Goal: Information Seeking & Learning: Understand process/instructions

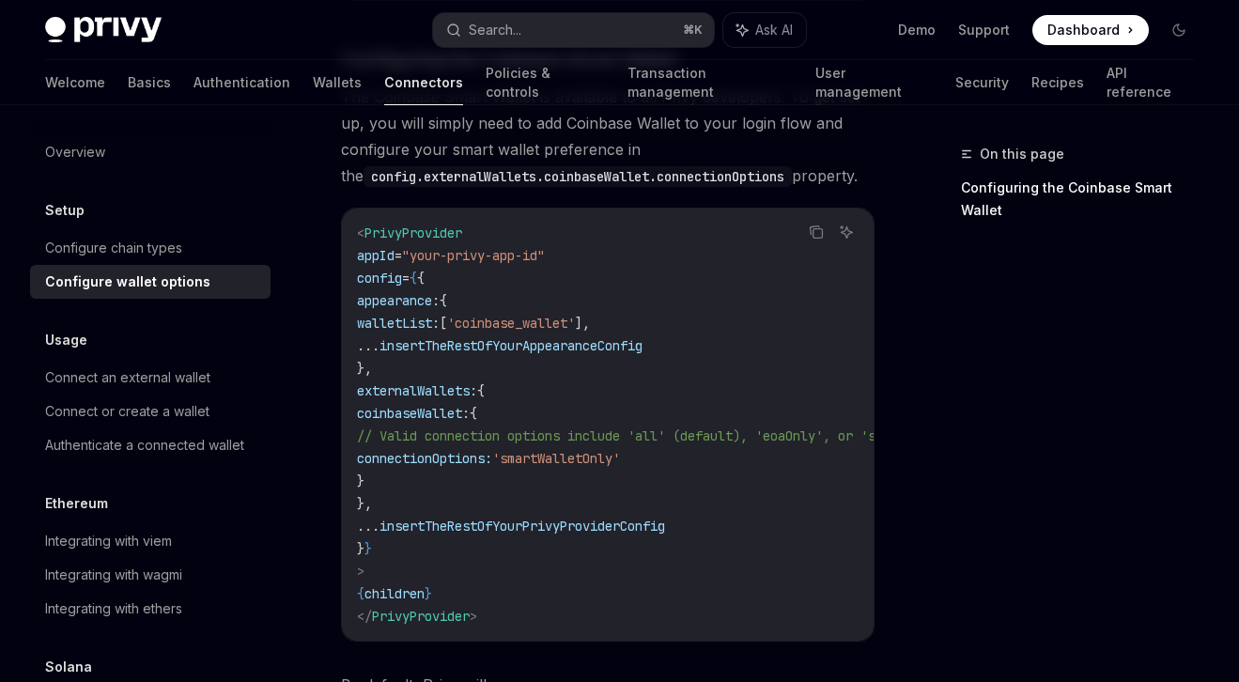
scroll to position [2256, 0]
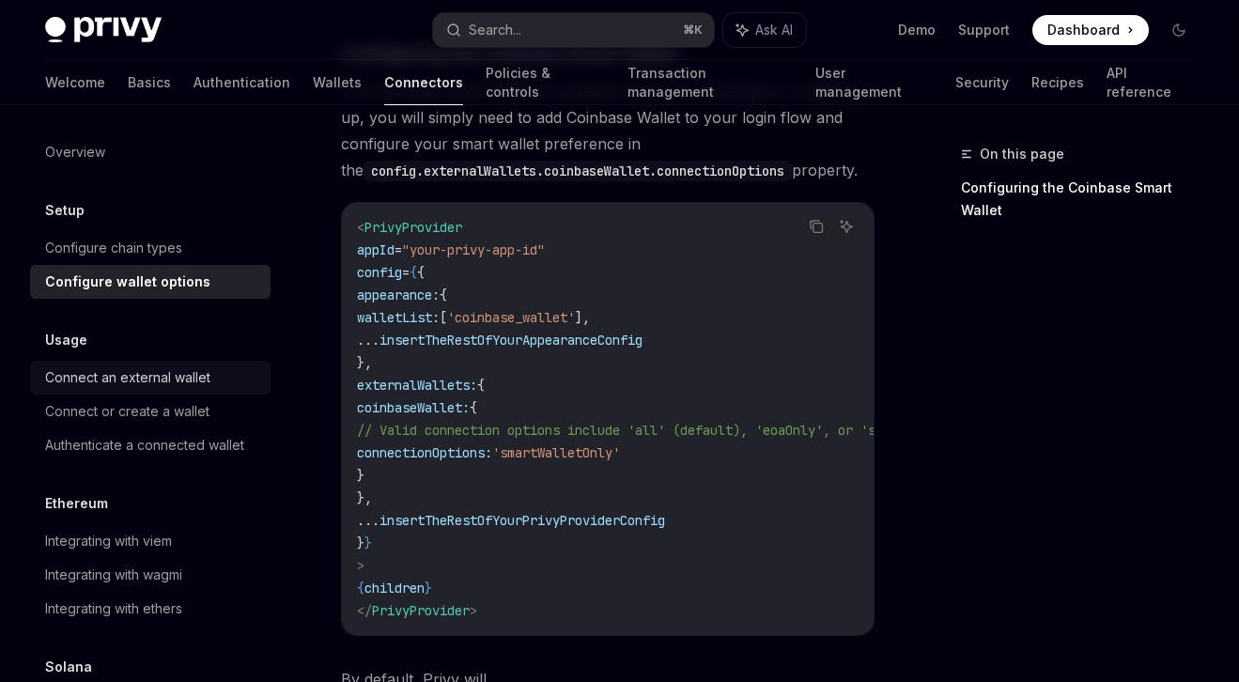
click at [174, 379] on div "Connect an external wallet" at bounding box center [127, 377] width 165 height 23
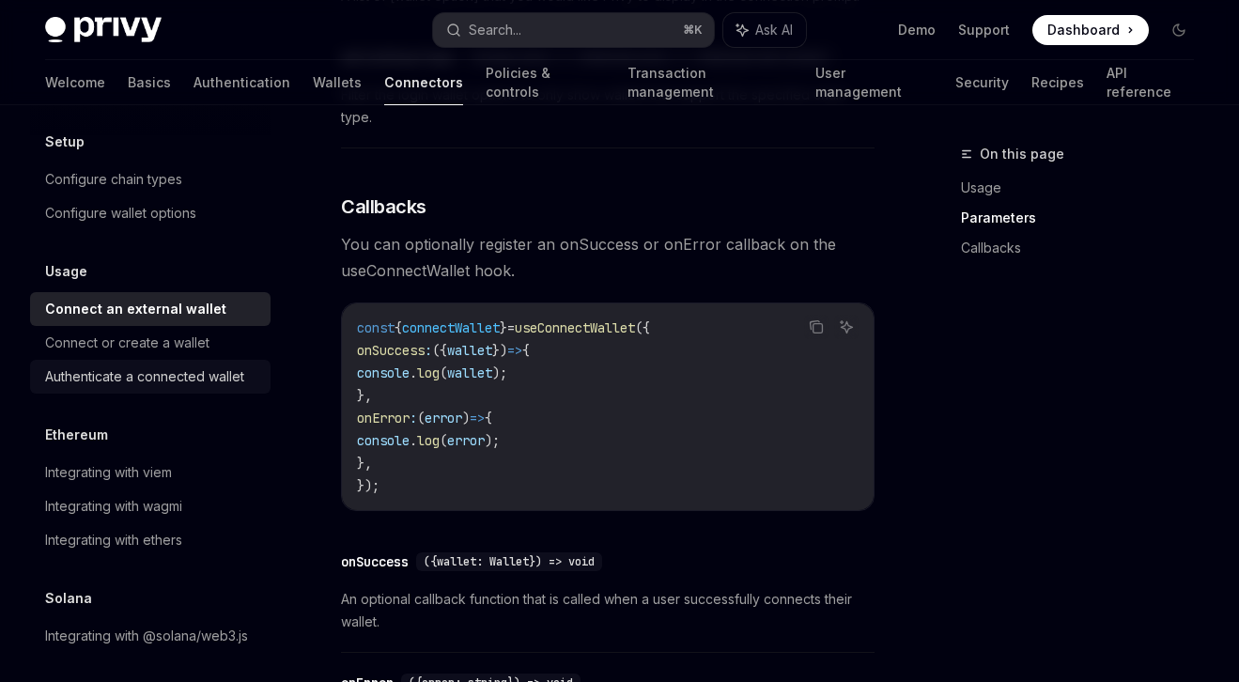
scroll to position [77, 0]
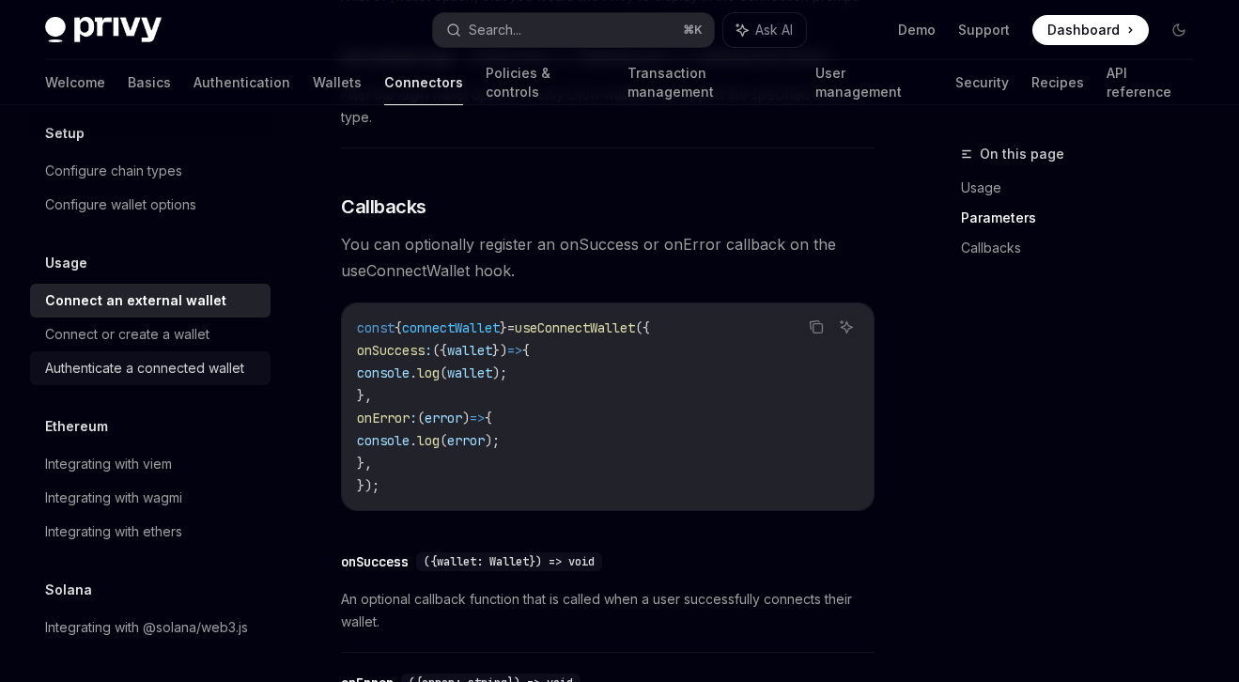
type textarea "*"
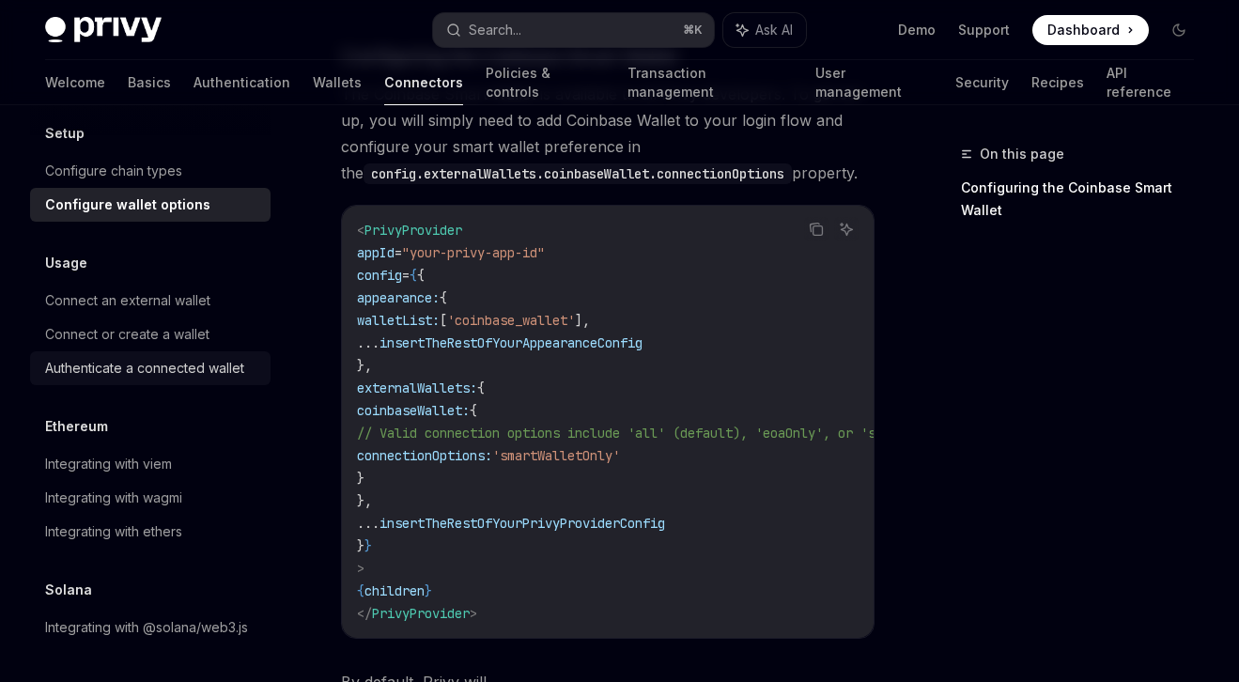
scroll to position [2256, 0]
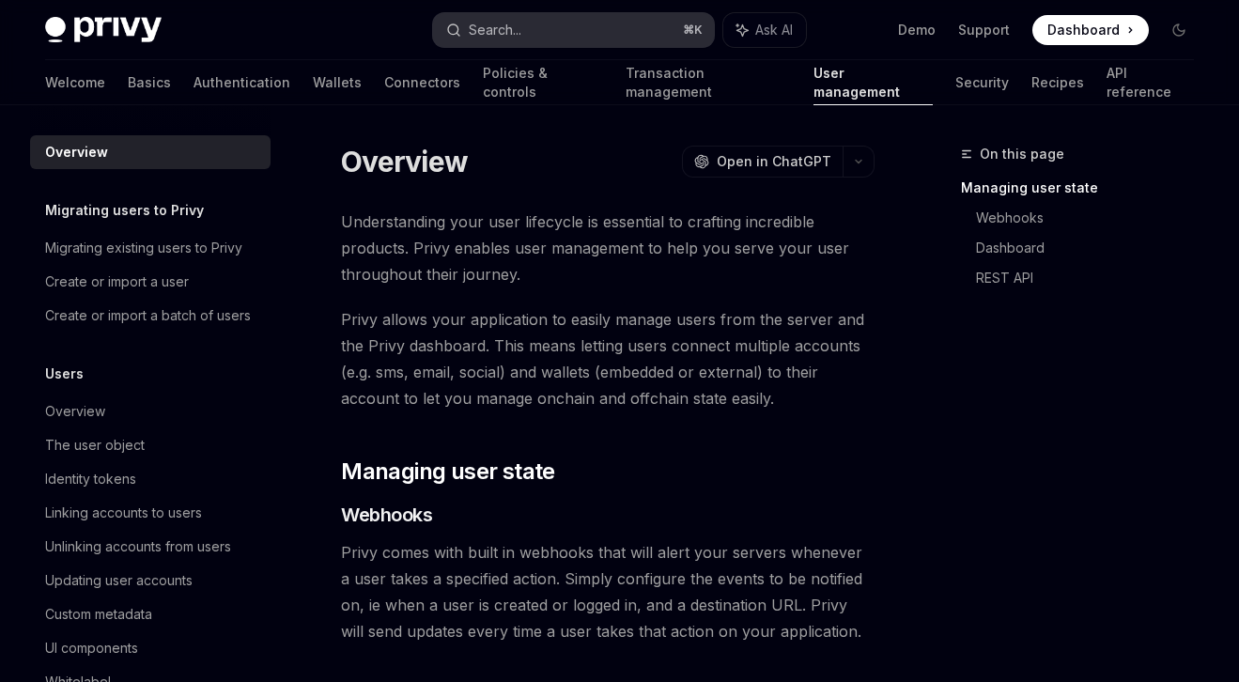
click at [588, 24] on button "Search... ⌘ K" at bounding box center [573, 30] width 281 height 34
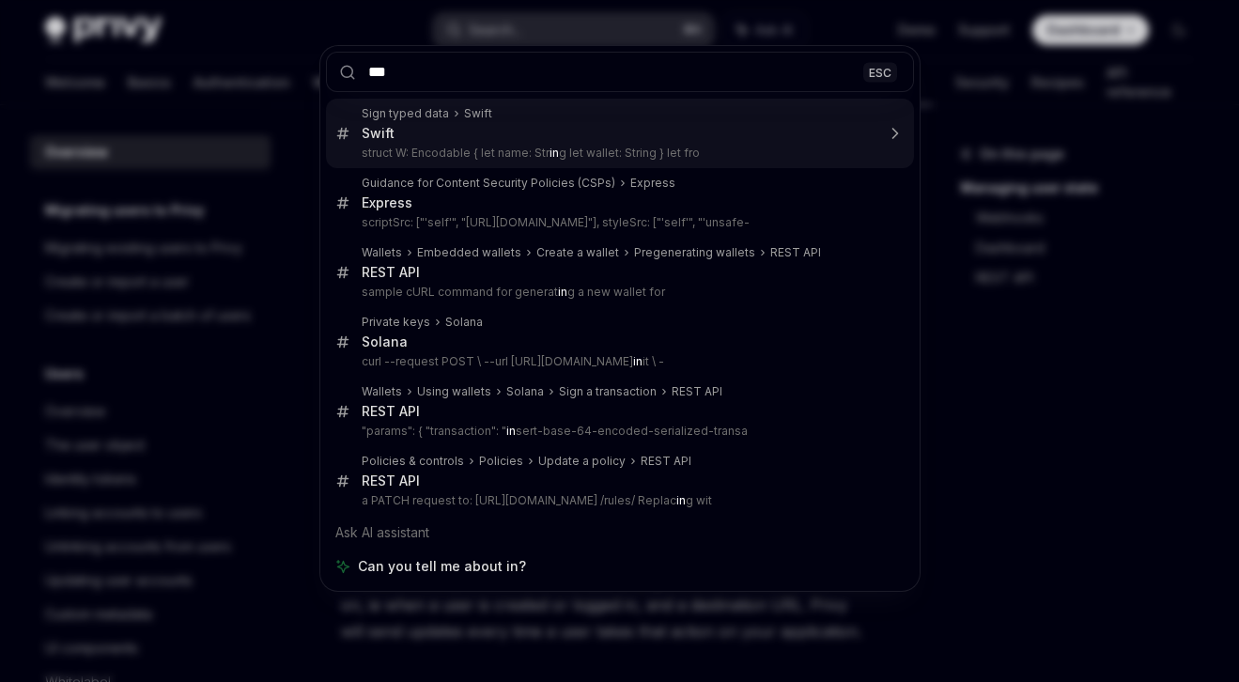
type input "****"
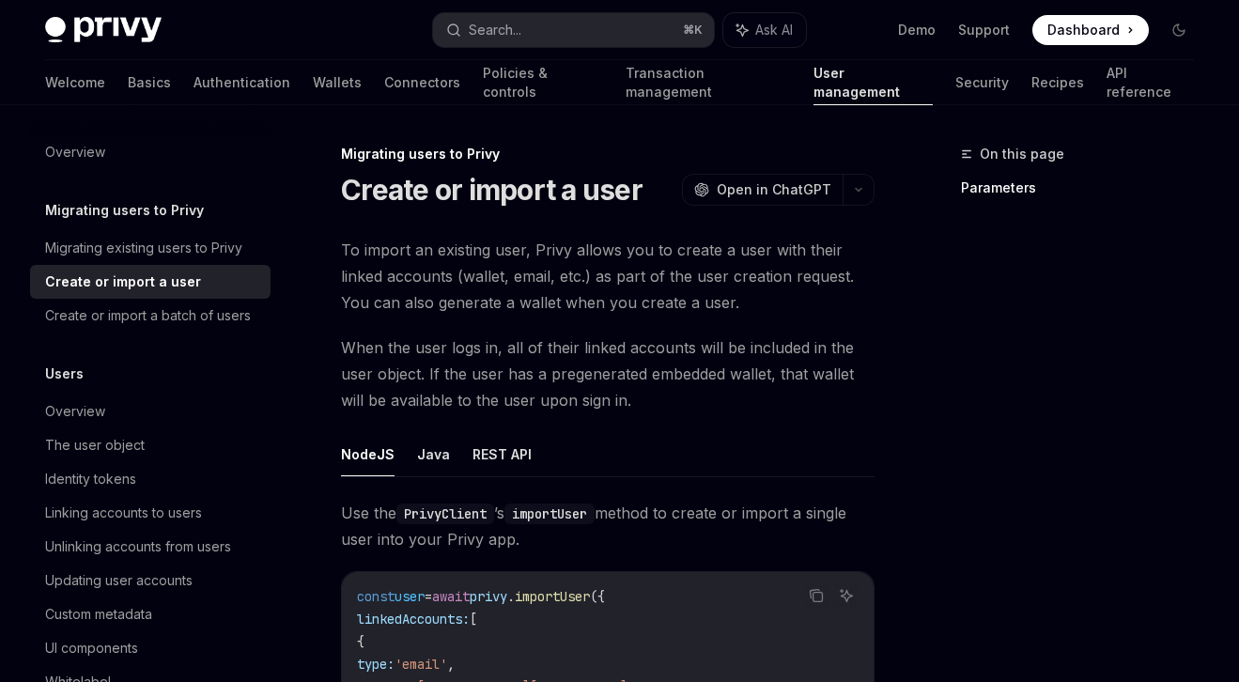
click at [175, 277] on div "Create or import a user" at bounding box center [123, 281] width 156 height 23
type textarea "*"
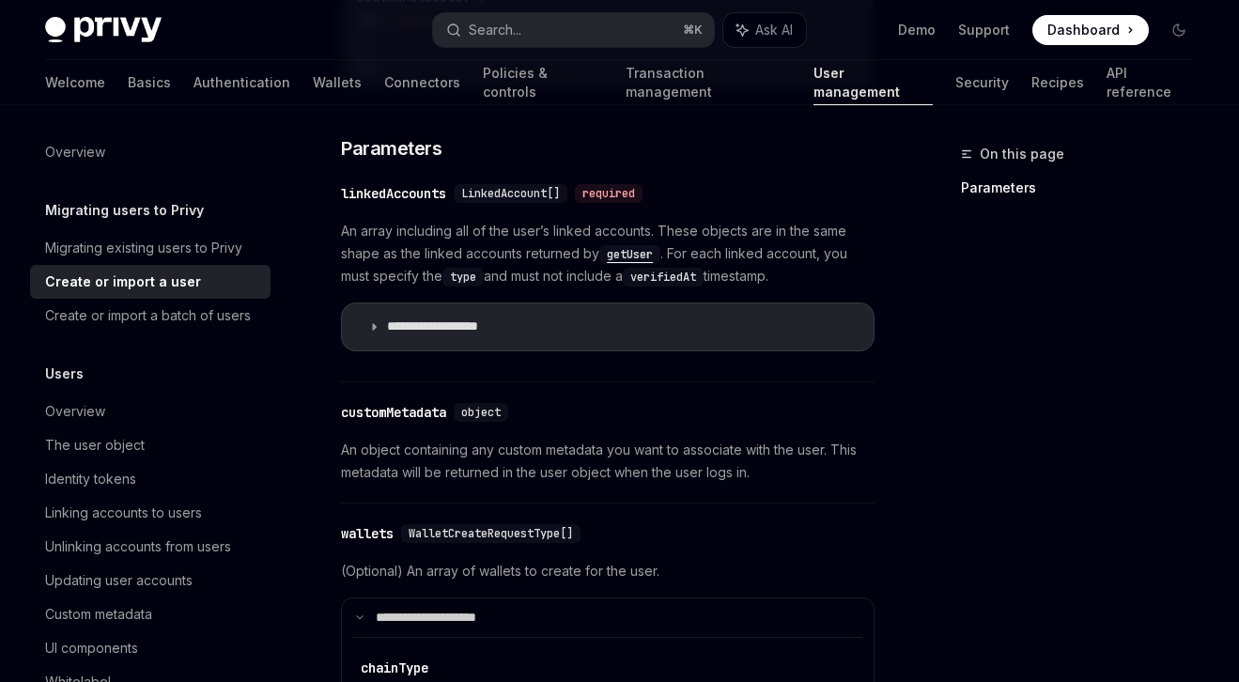
click at [414, 186] on div "linkedAccounts" at bounding box center [393, 193] width 105 height 19
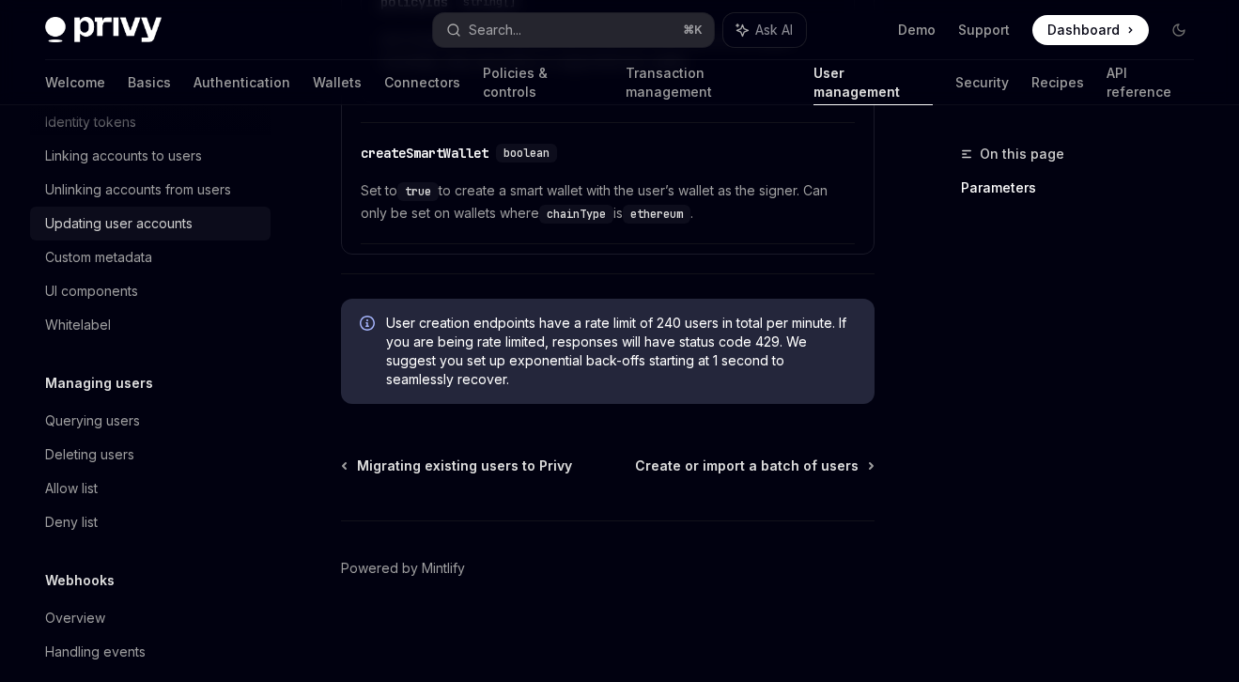
scroll to position [381, 0]
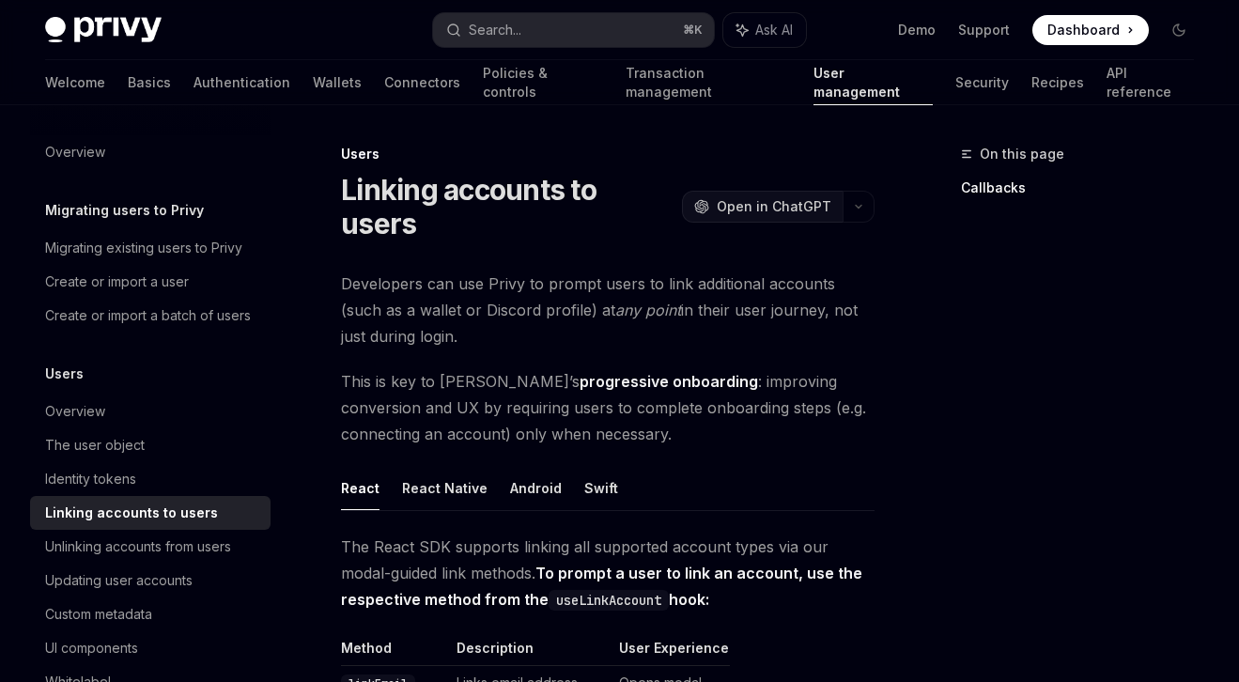
click at [783, 198] on button "OpenAI Open in ChatGPT" at bounding box center [762, 207] width 161 height 32
type textarea "*"
